Goal: Task Accomplishment & Management: Manage account settings

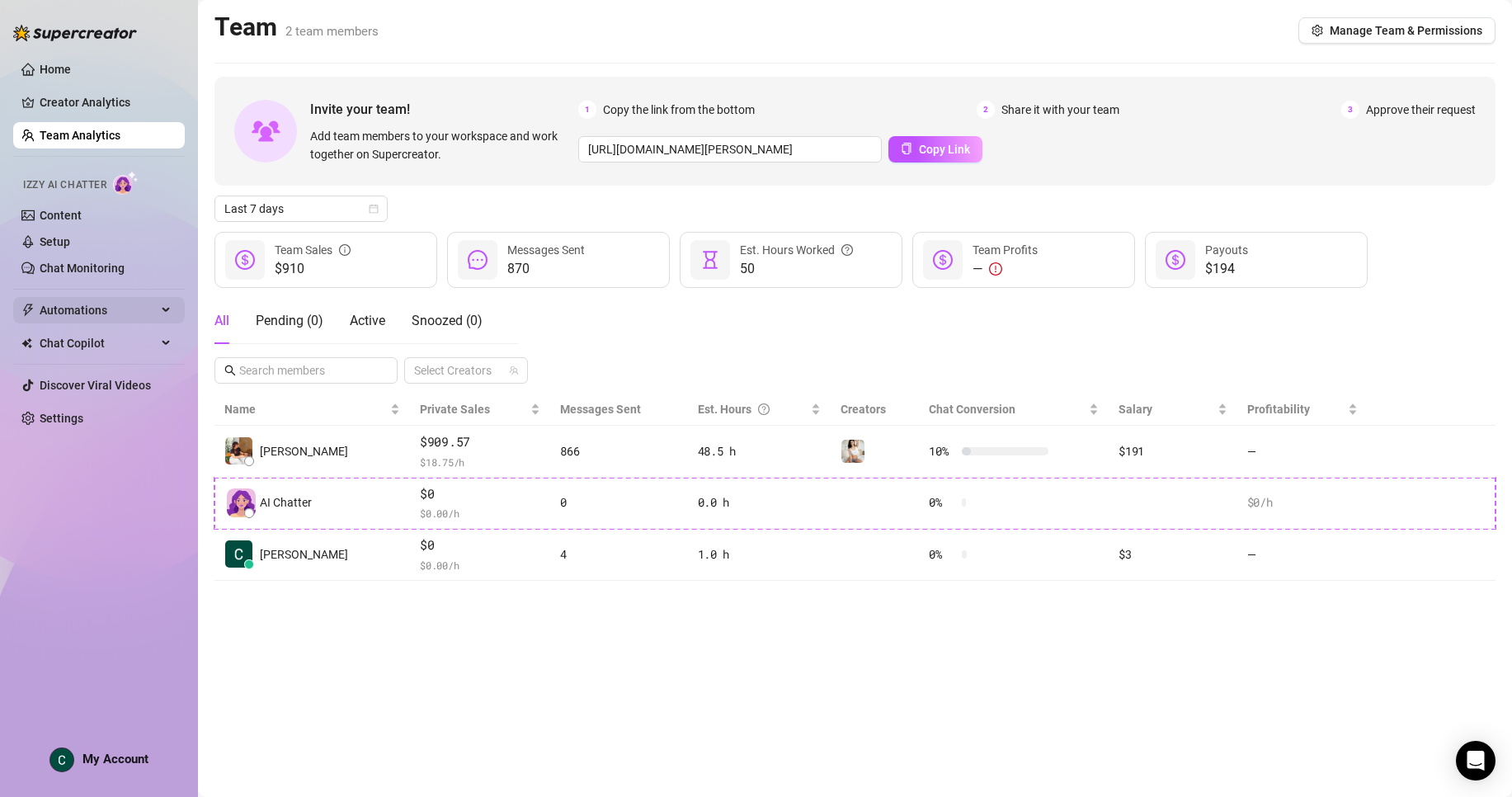
click at [67, 313] on span "Automations" at bounding box center [98, 309] width 117 height 26
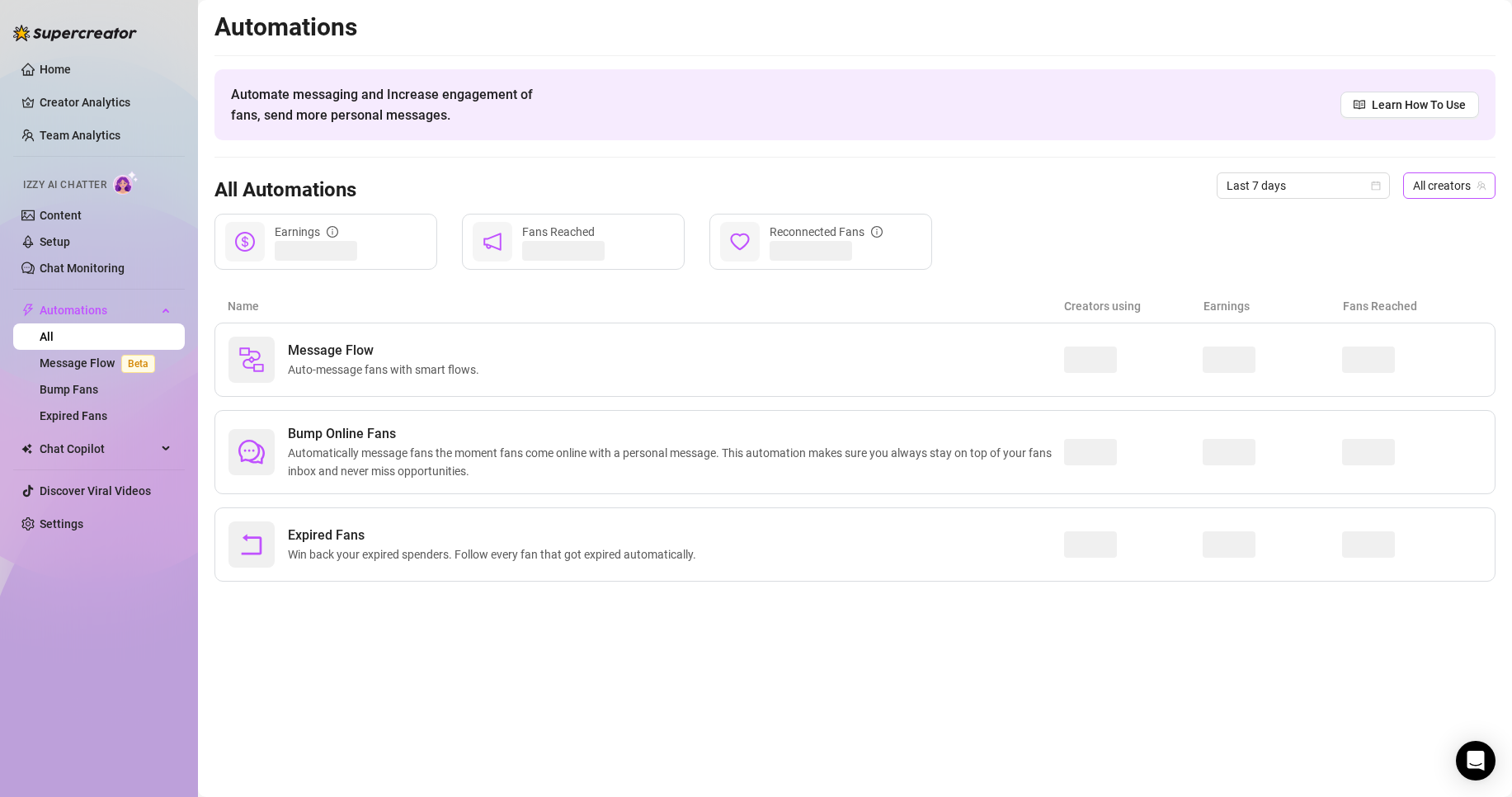
click at [1452, 187] on span "All creators" at bounding box center [1450, 185] width 73 height 25
click at [1378, 254] on span "CaileyLonnie" at bounding box center [1376, 246] width 65 height 18
drag, startPoint x: 760, startPoint y: 299, endPoint x: 720, endPoint y: 305, distance: 40.4
click at [757, 298] on article "Name" at bounding box center [645, 305] width 836 height 18
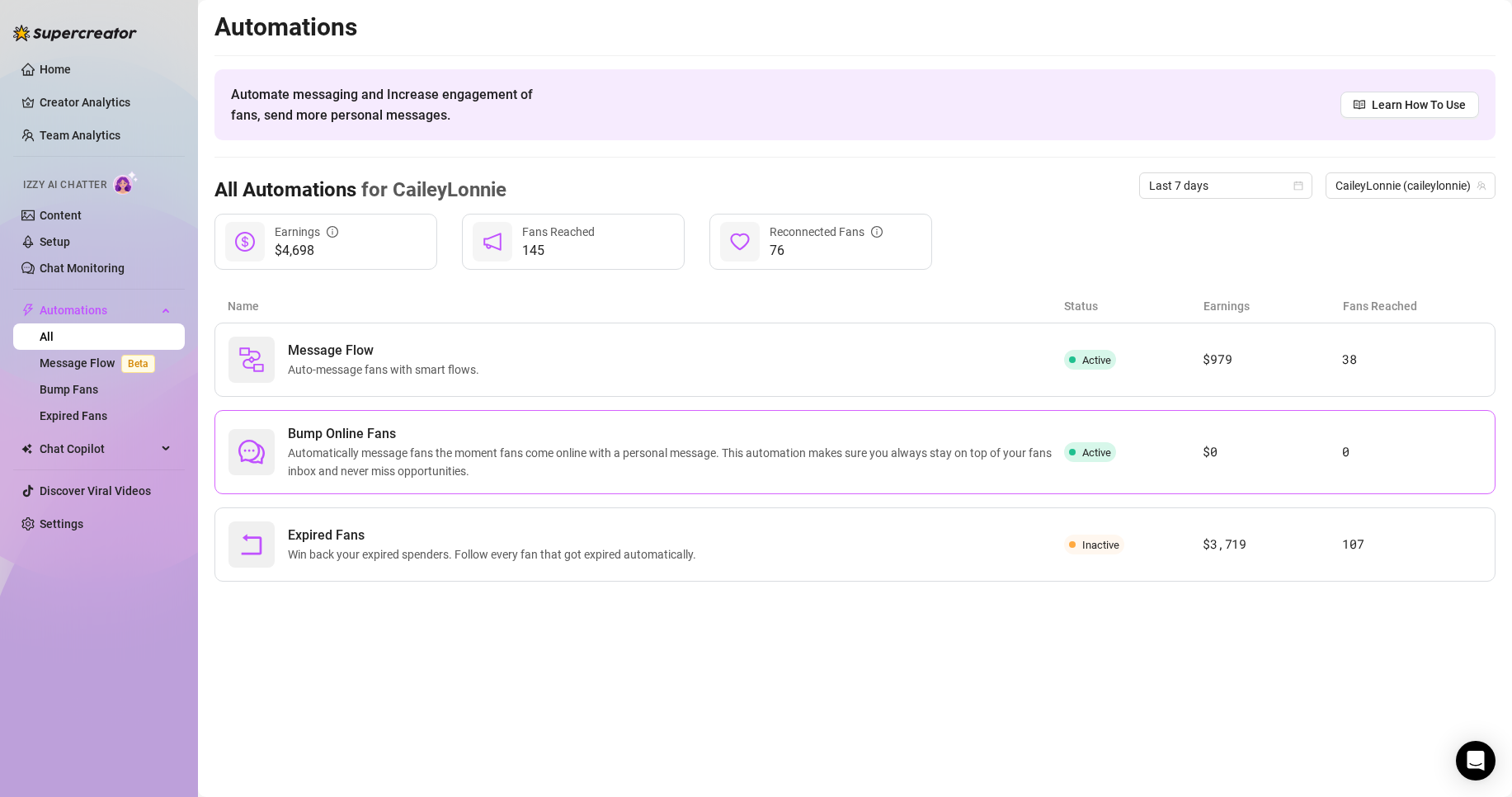
click at [1079, 453] on span "Active" at bounding box center [1090, 451] width 52 height 20
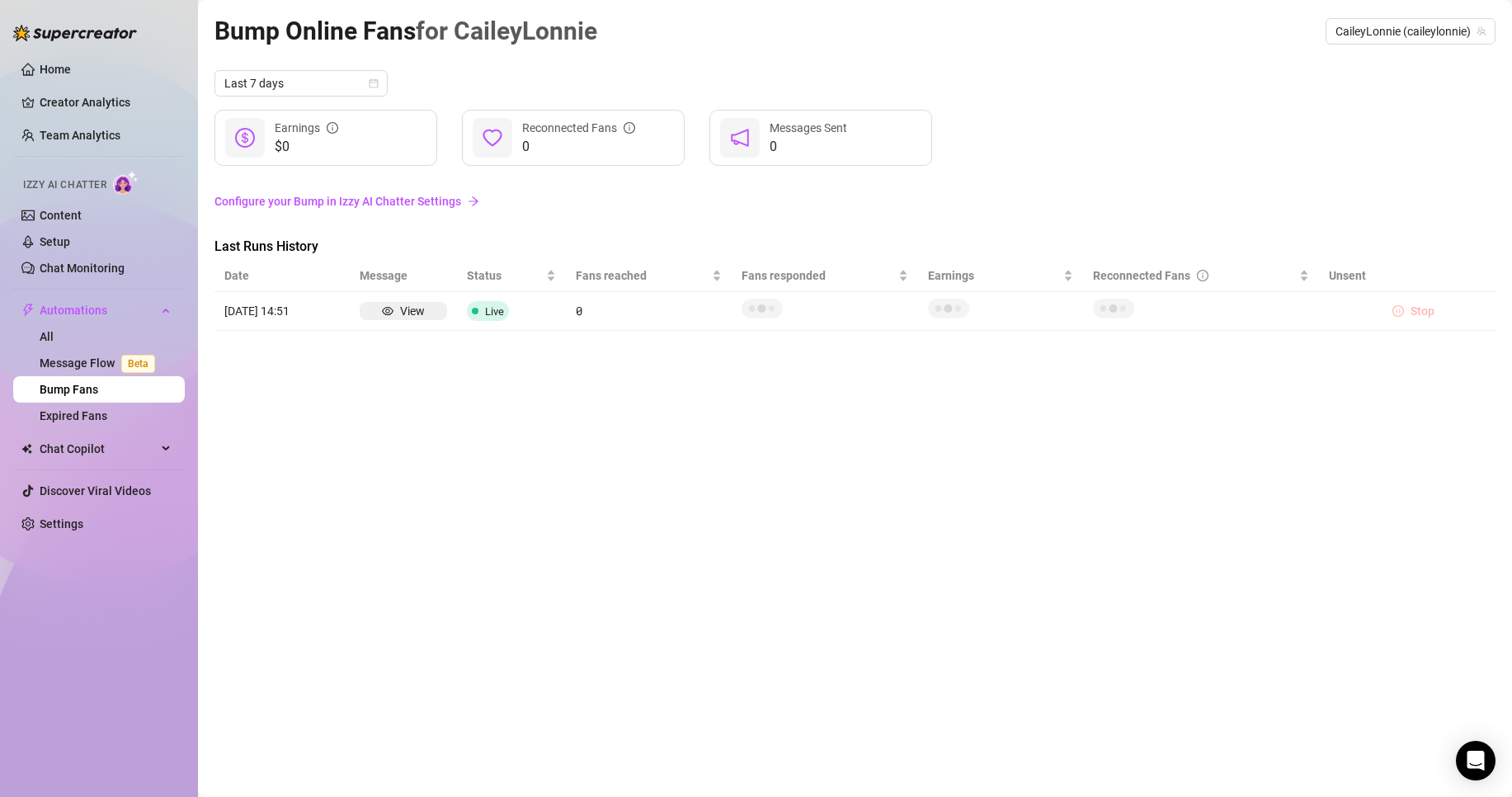
click at [1419, 313] on span "Stop" at bounding box center [1422, 311] width 24 height 13
click at [1397, 313] on icon "pause-circle" at bounding box center [1398, 311] width 12 height 12
click at [1407, 310] on button "Stop" at bounding box center [1413, 311] width 56 height 20
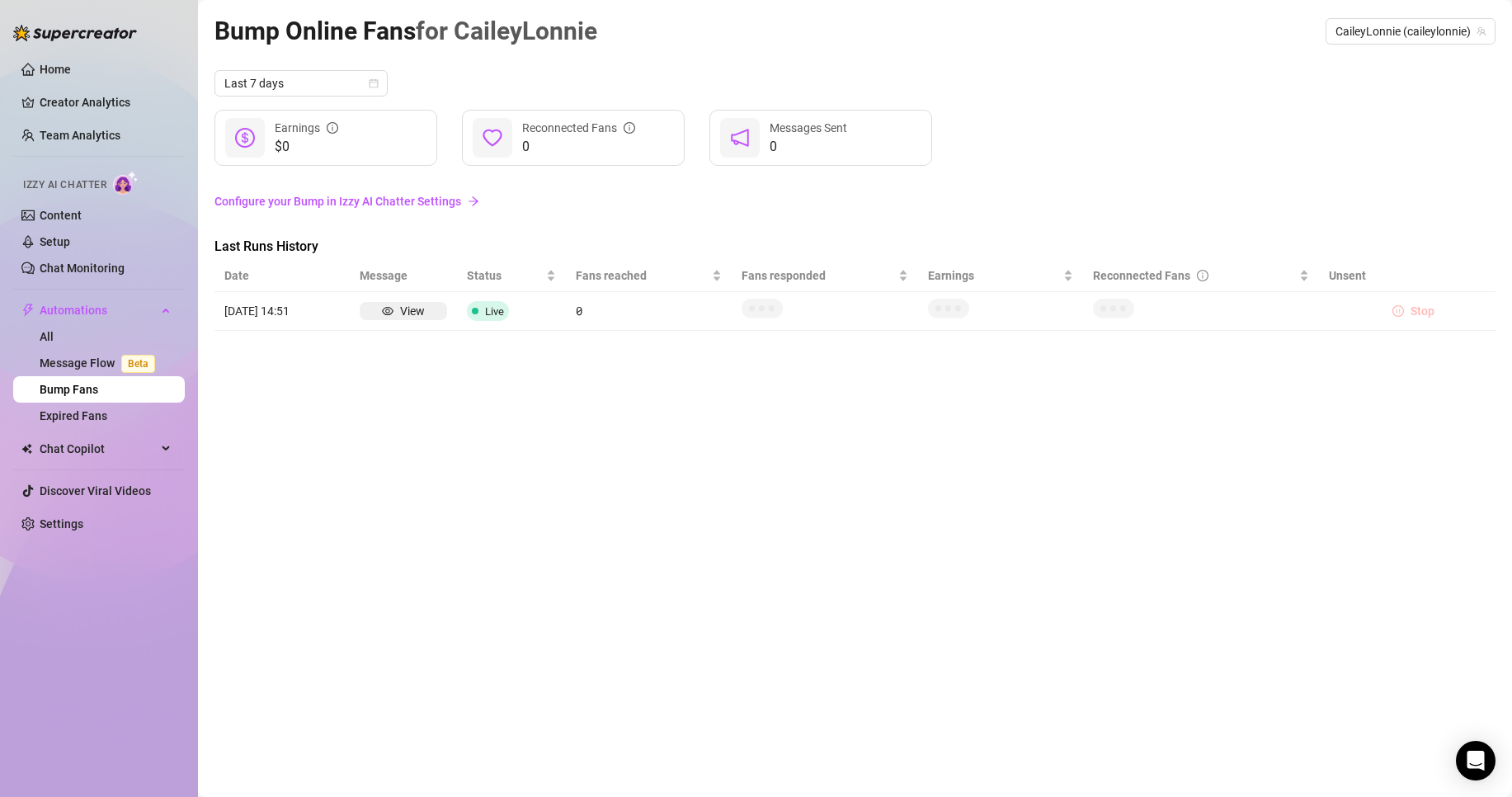
click at [1416, 314] on span "Stop" at bounding box center [1422, 311] width 24 height 13
click at [1417, 314] on span "Stop" at bounding box center [1422, 311] width 24 height 13
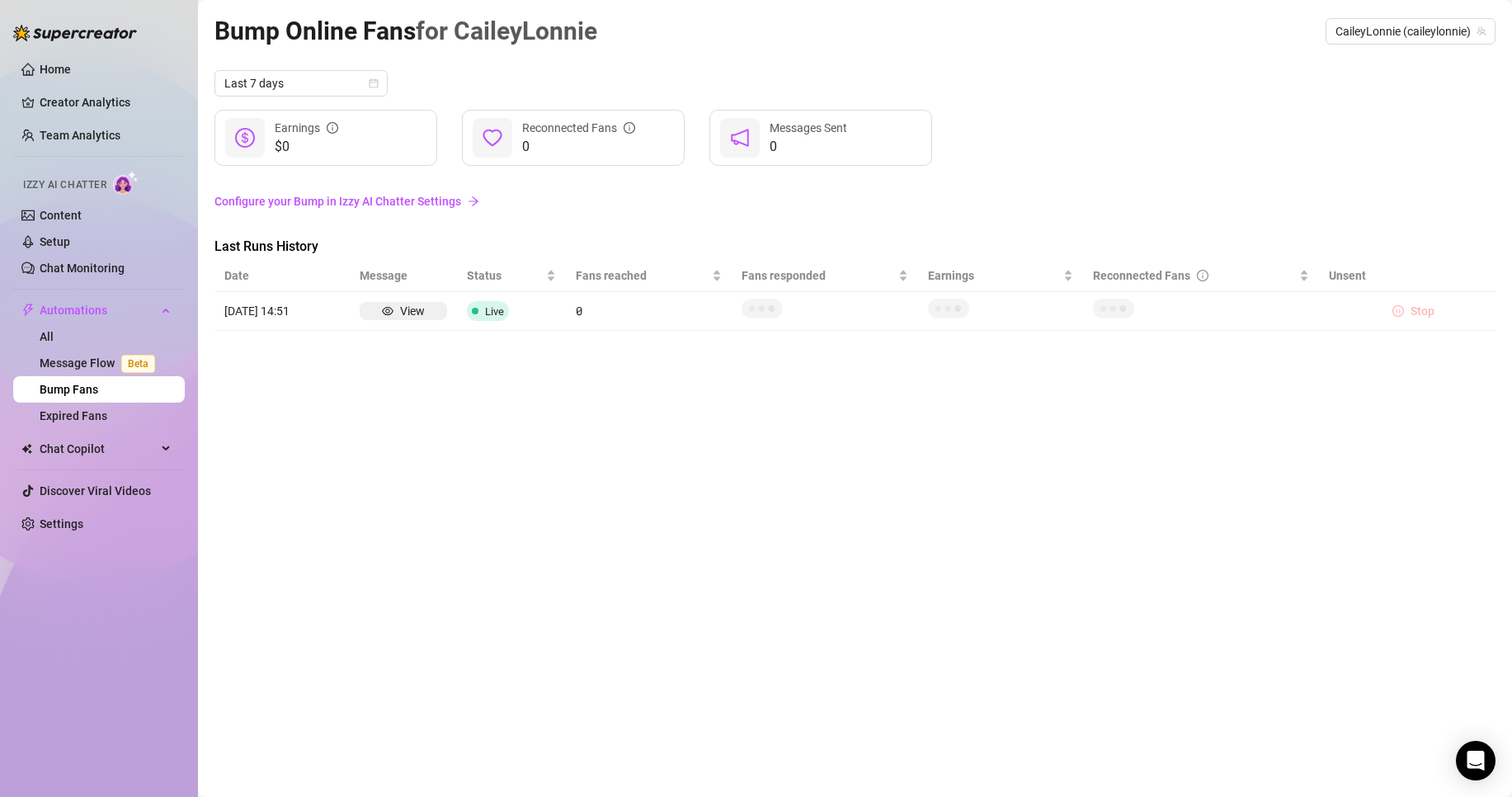
click at [1417, 314] on span "Stop" at bounding box center [1422, 311] width 24 height 13
click at [1406, 309] on button "Stop" at bounding box center [1413, 311] width 56 height 20
click at [1402, 313] on icon "pause-circle" at bounding box center [1398, 311] width 12 height 12
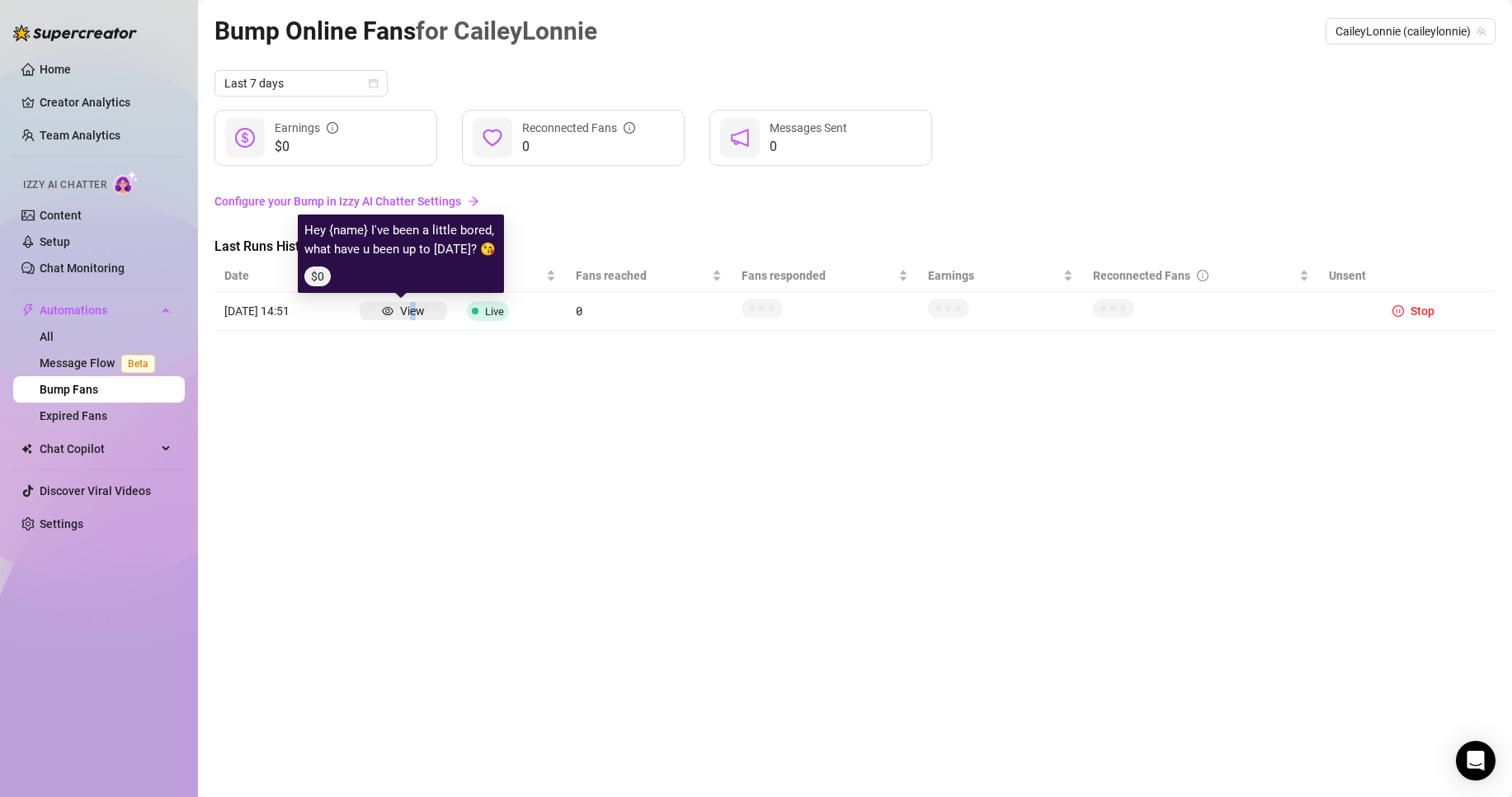
click at [410, 311] on div "View" at bounding box center [413, 310] width 25 height 18
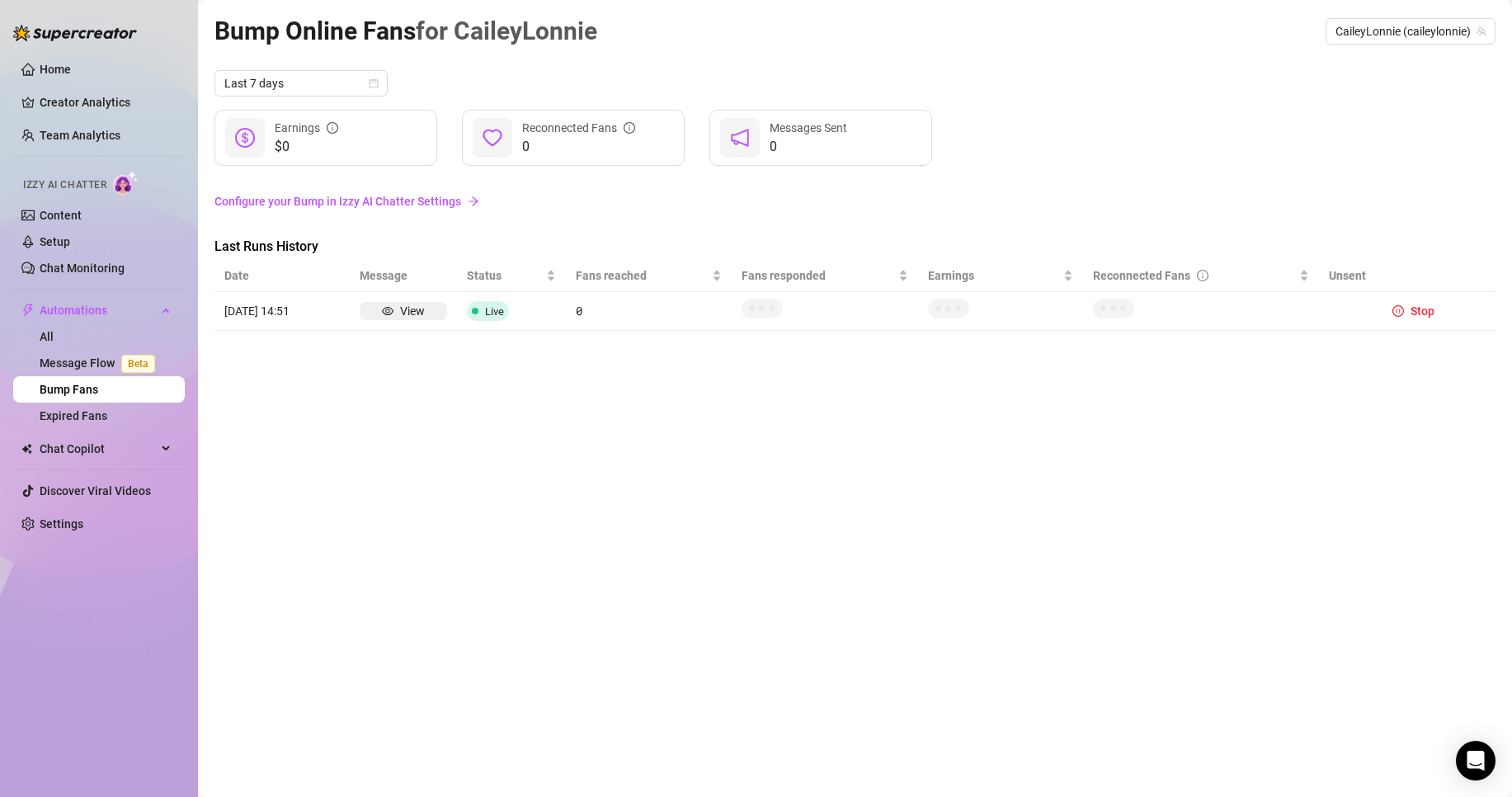
click at [418, 388] on div "Bump Online Fans for CaileyLonnie CaileyLonnie (caileylonnie) Last 7 days $0 Ea…" at bounding box center [854, 379] width 1281 height 736
click at [1404, 309] on button "Stop" at bounding box center [1413, 311] width 56 height 20
click at [57, 264] on link "Chat Monitoring" at bounding box center [82, 268] width 84 height 13
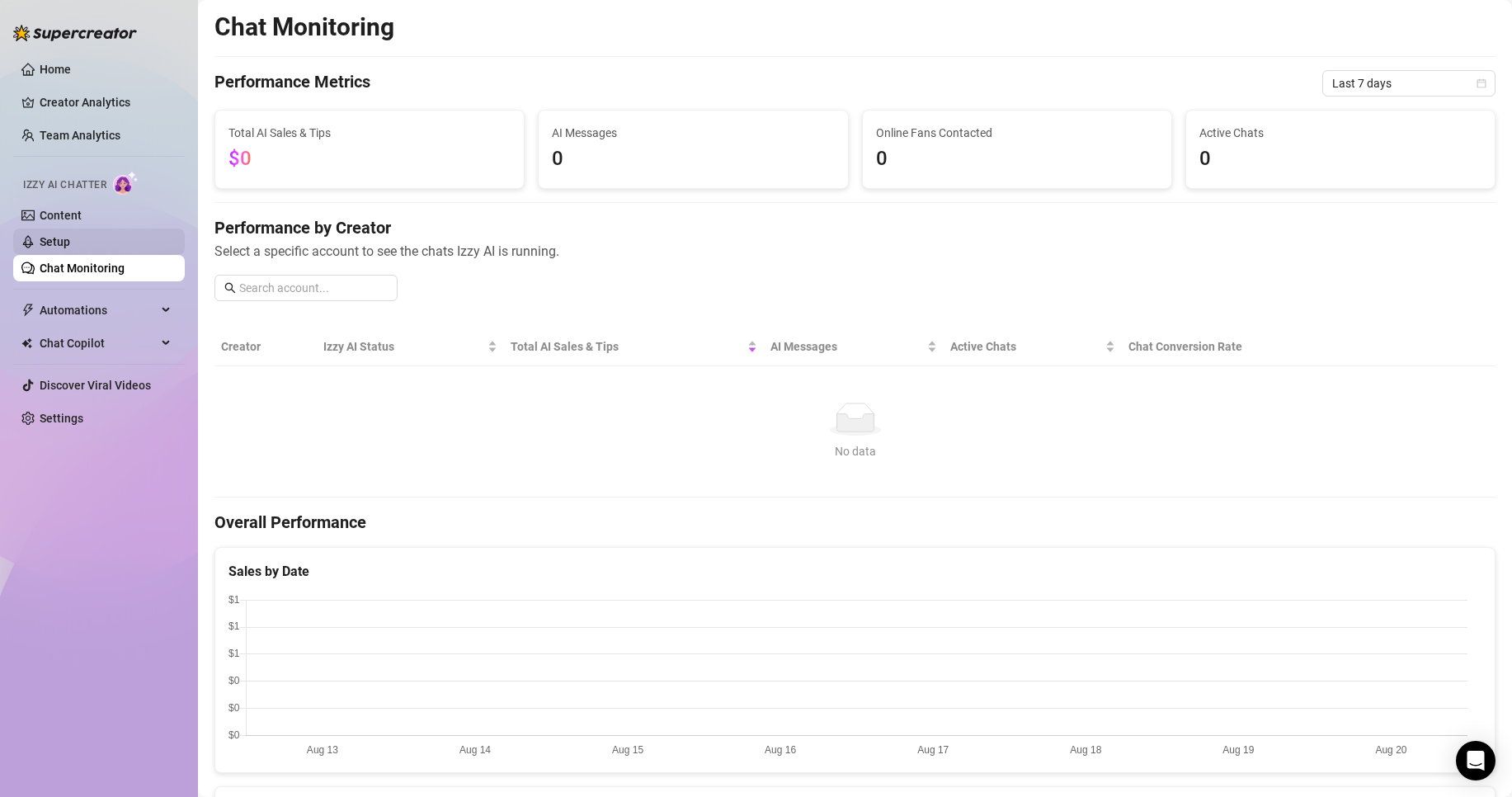
click at [60, 238] on link "Setup" at bounding box center [55, 242] width 31 height 13
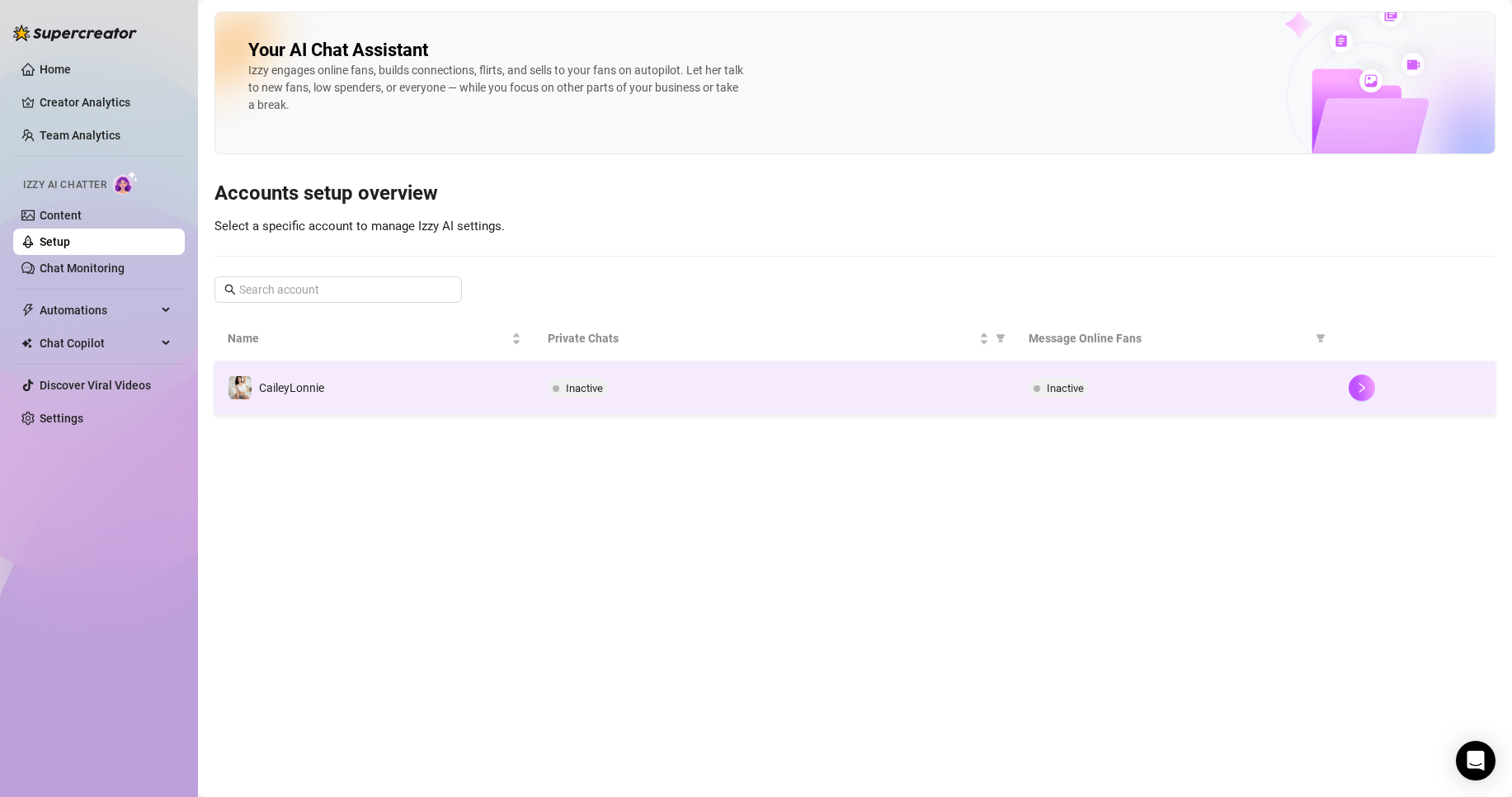
click at [1279, 395] on div "Inactive" at bounding box center [1175, 387] width 294 height 20
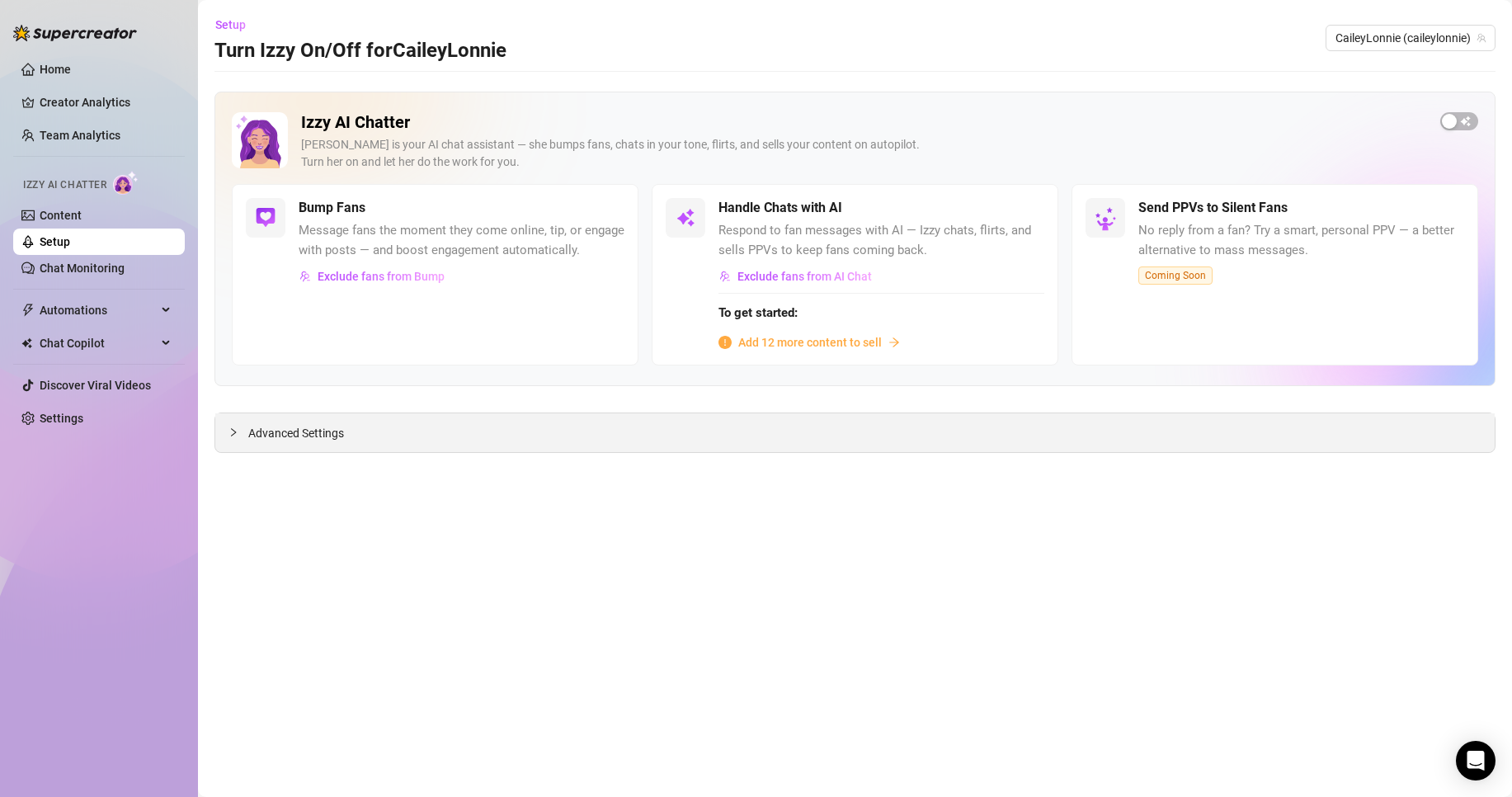
click at [451, 436] on div "Advanced Settings" at bounding box center [854, 432] width 1279 height 38
click at [244, 431] on div at bounding box center [238, 432] width 20 height 18
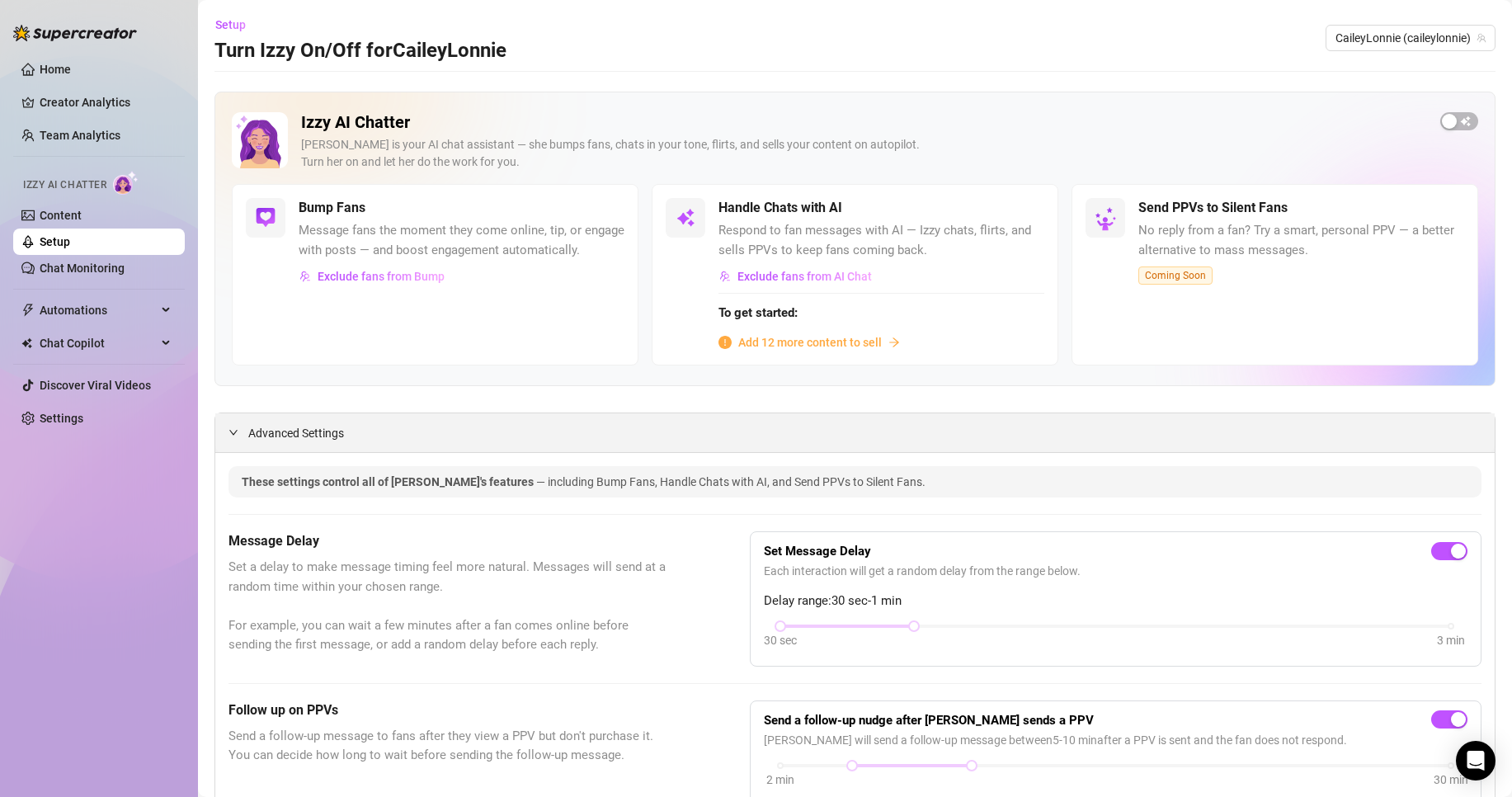
click at [237, 435] on icon "expanded" at bounding box center [233, 432] width 10 height 10
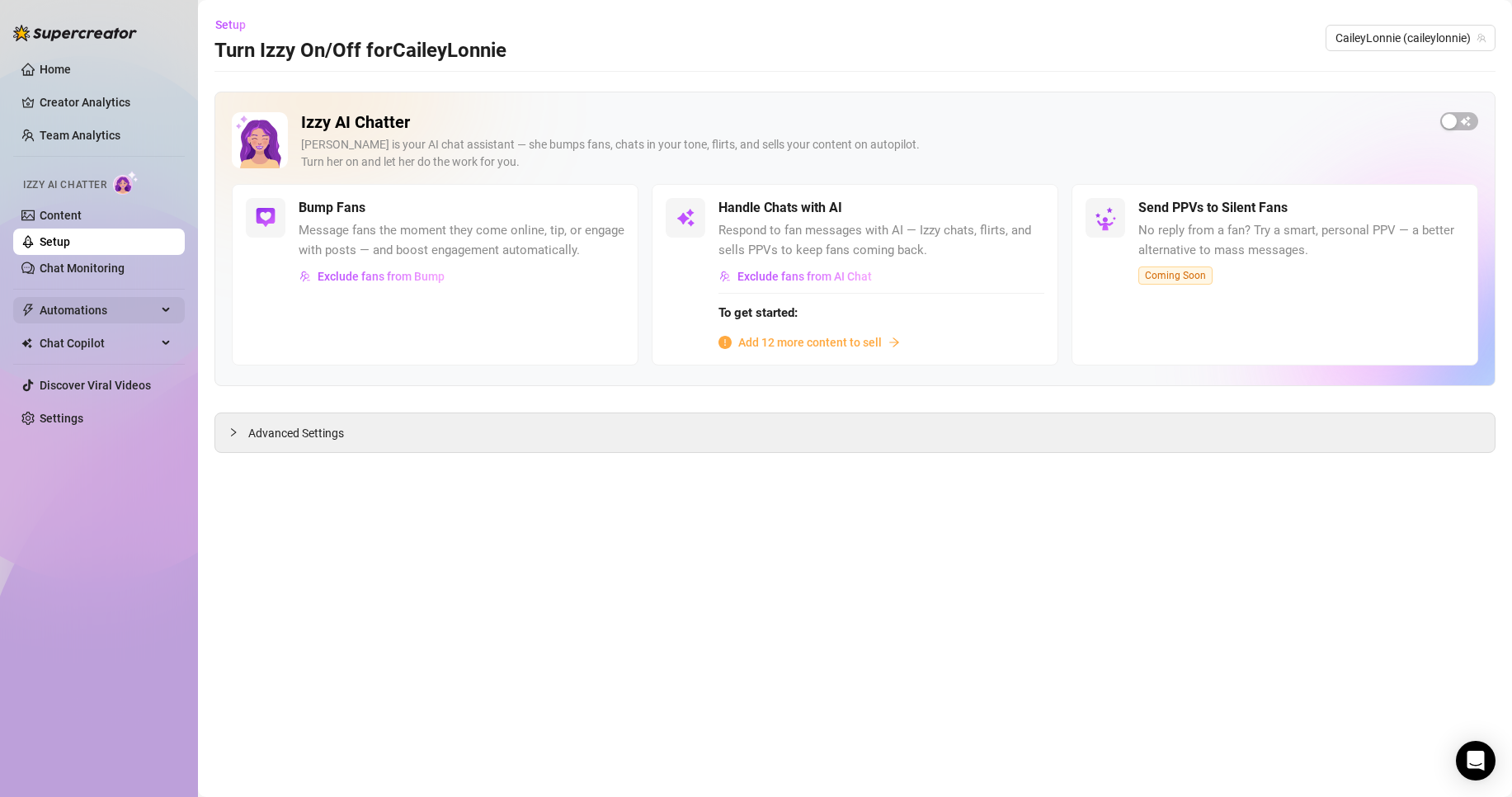
click at [83, 318] on span "Automations" at bounding box center [98, 309] width 117 height 26
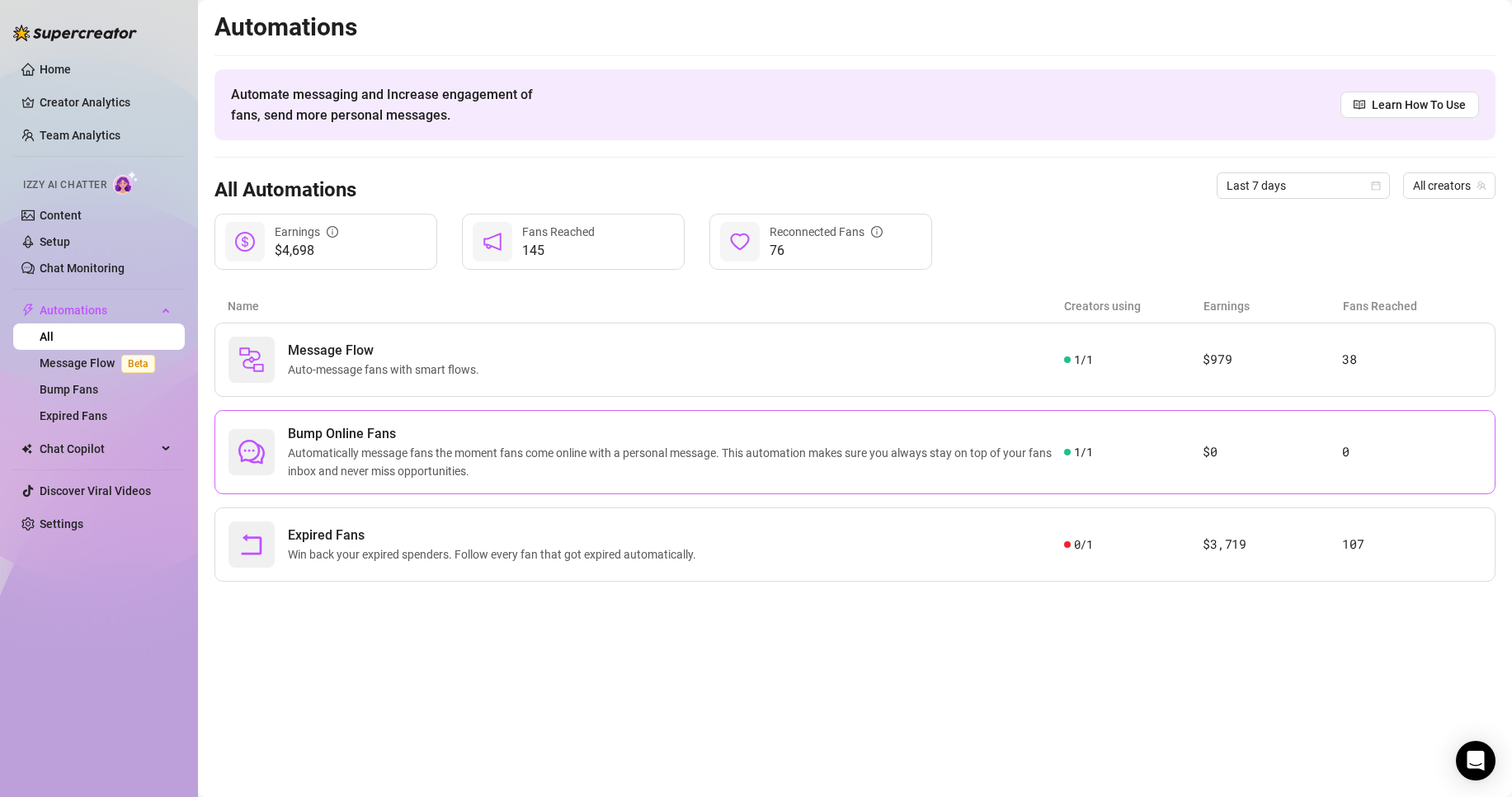
click at [494, 462] on span "Automatically message fans the moment fans come online with a personal message.…" at bounding box center [676, 462] width 776 height 36
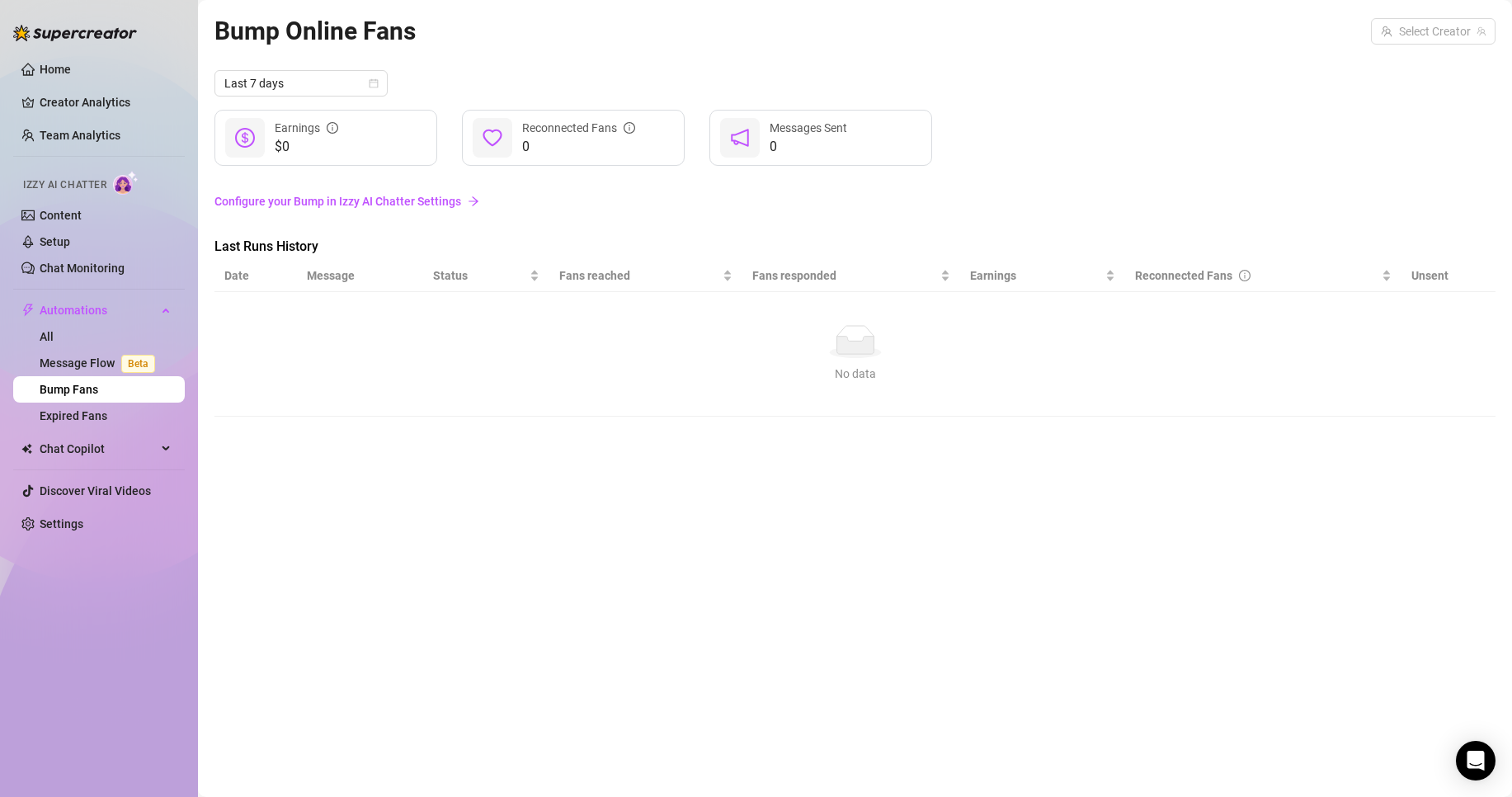
click at [485, 385] on td "No data No data" at bounding box center [854, 354] width 1281 height 125
click at [97, 388] on link "Bump Fans" at bounding box center [68, 390] width 59 height 13
click at [71, 365] on link "Message Flow Beta" at bounding box center [100, 363] width 122 height 13
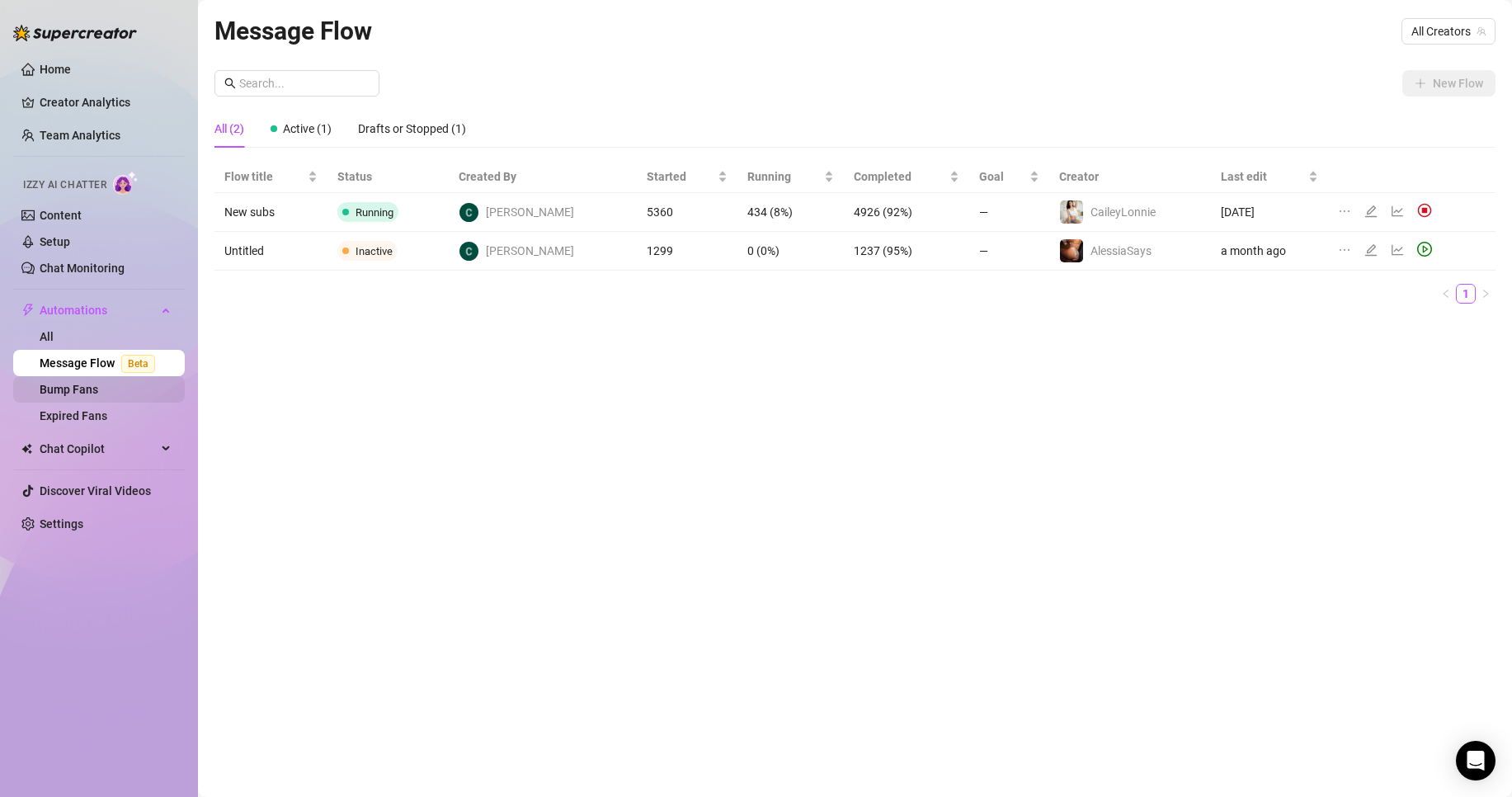
click at [62, 387] on link "Bump Fans" at bounding box center [68, 390] width 59 height 13
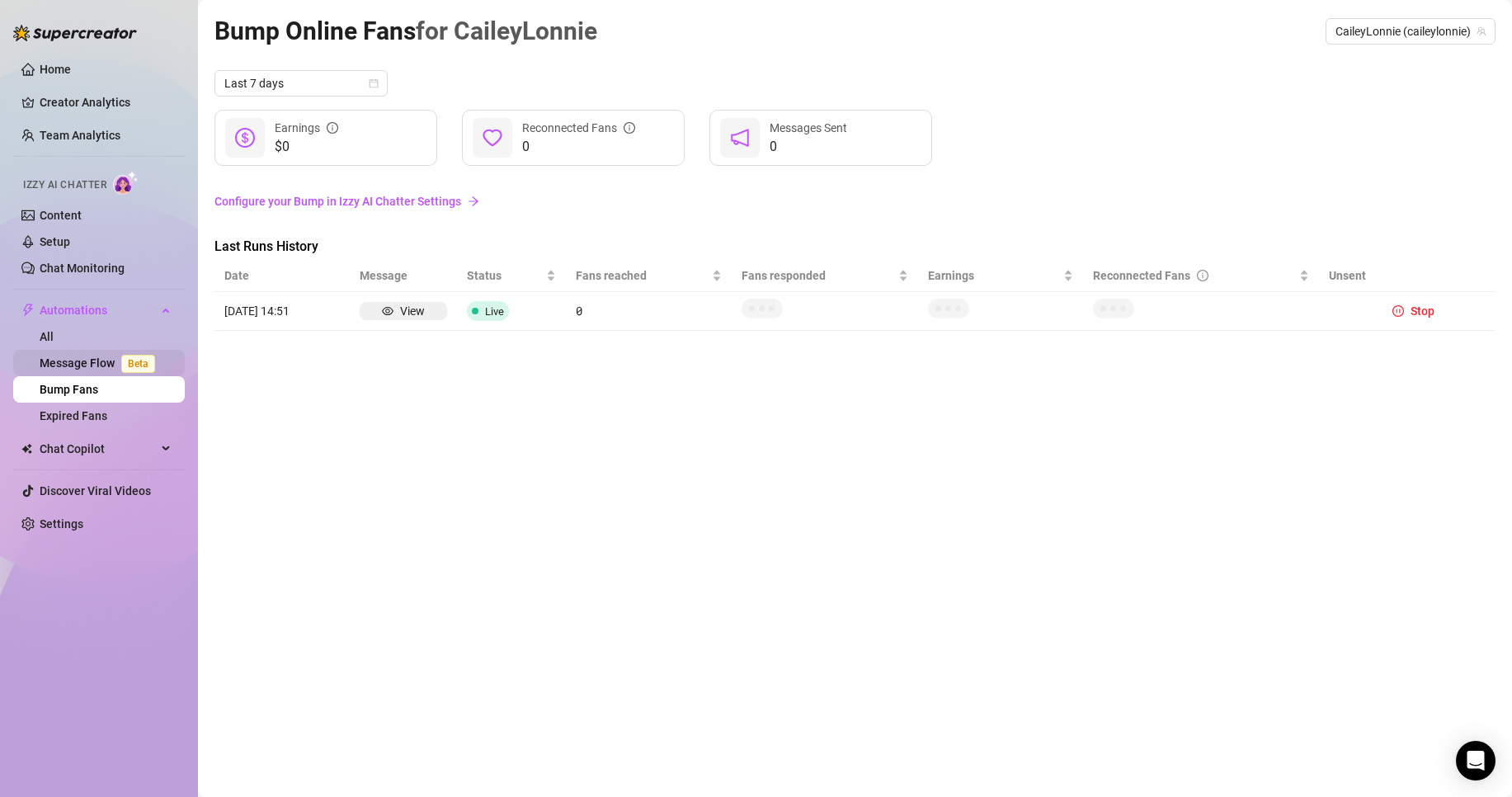
click at [74, 356] on link "Message Flow Beta" at bounding box center [100, 363] width 122 height 13
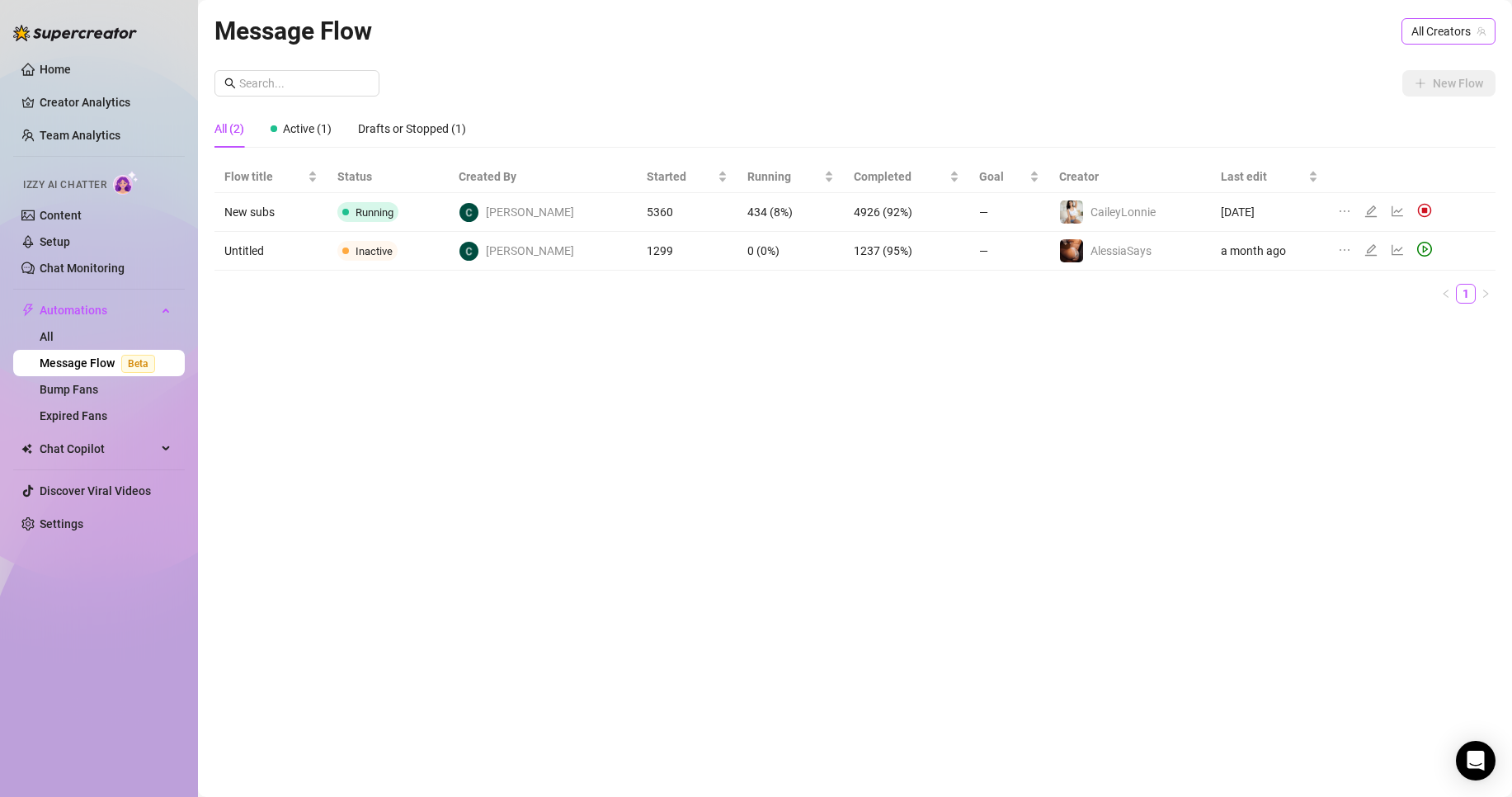
click at [1463, 29] on span "All Creators" at bounding box center [1448, 32] width 74 height 25
click at [1453, 29] on span "All Creators" at bounding box center [1448, 32] width 74 height 25
click at [1337, 243] on icon "ellipsis" at bounding box center [1344, 250] width 13 height 13
click at [1354, 330] on icon "delete" at bounding box center [1351, 328] width 10 height 10
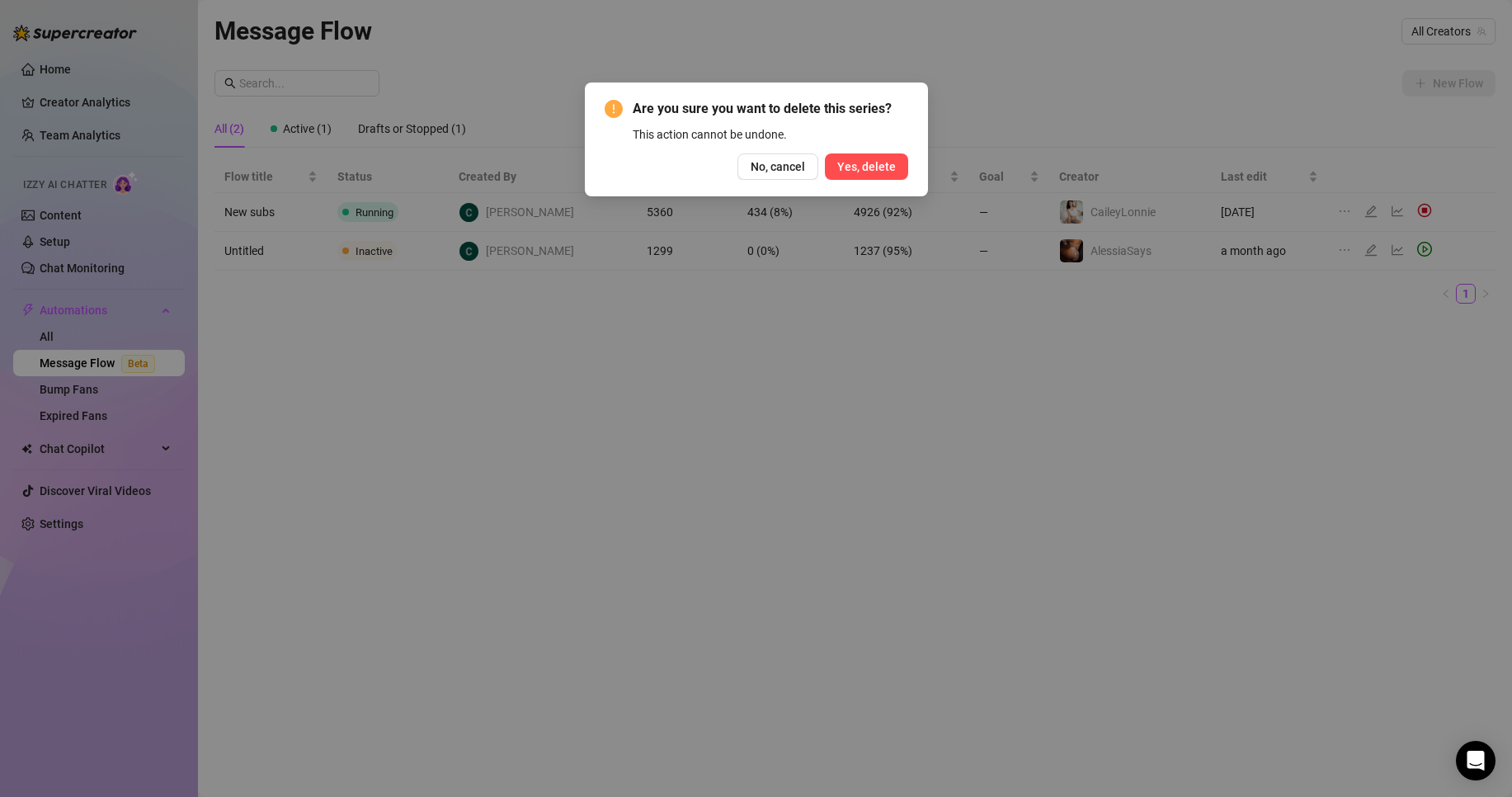
click at [899, 161] on button "Yes, delete" at bounding box center [866, 166] width 84 height 26
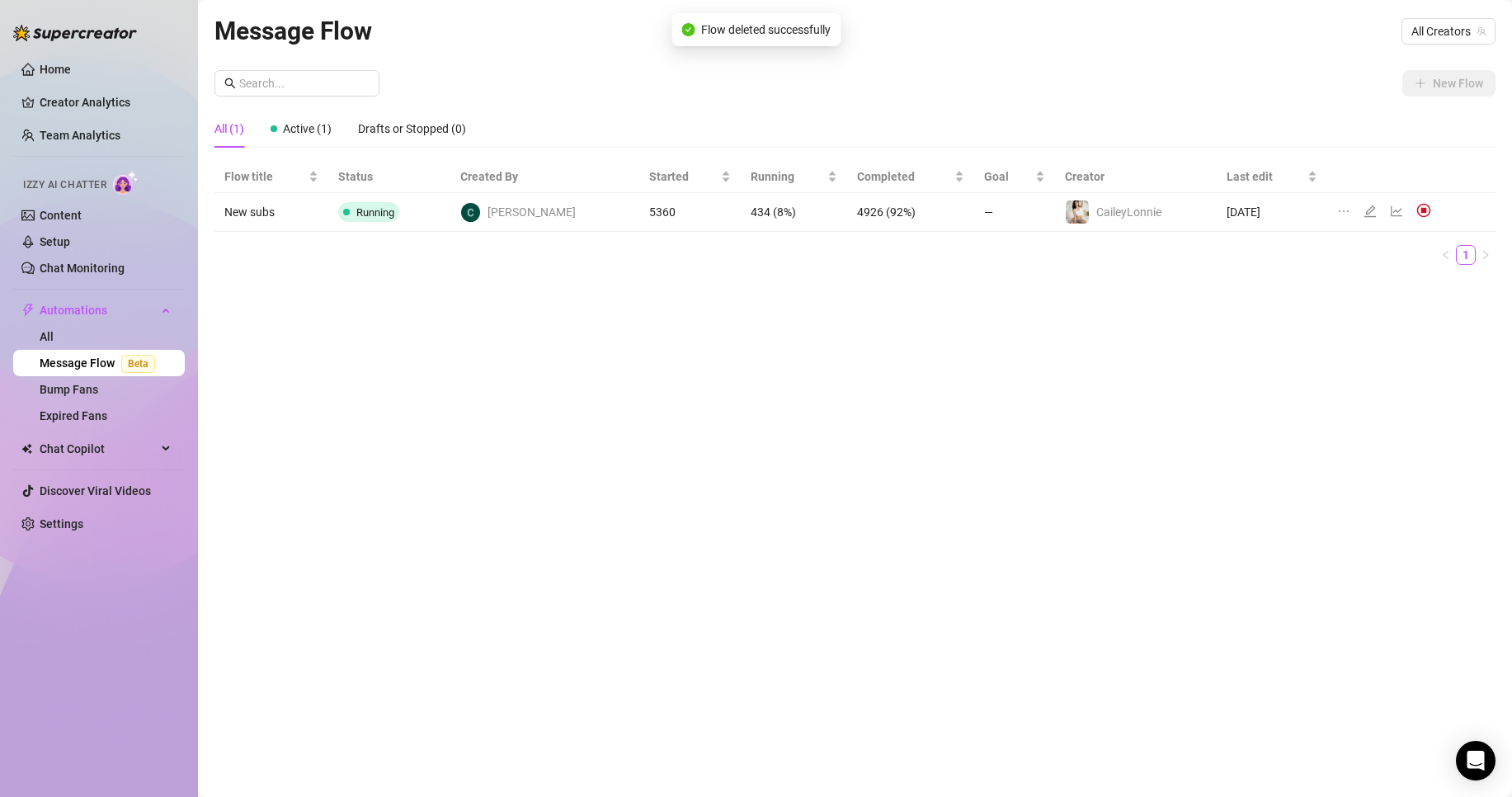
click at [842, 300] on div "Message Flow All Creators New Flow All (1) Active (1) Drafts or Stopped (0) Flo…" at bounding box center [854, 379] width 1281 height 736
